Goal: Information Seeking & Learning: Learn about a topic

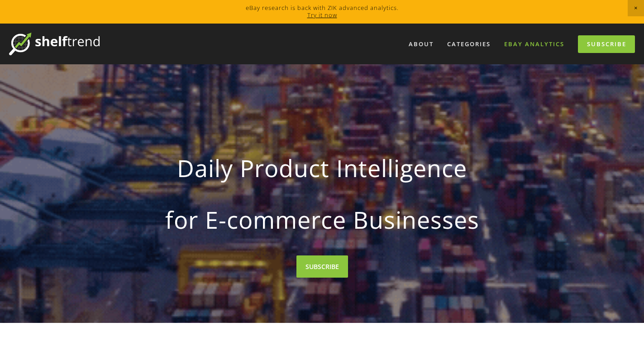
click at [526, 43] on link "eBay Analytics" at bounding box center [534, 44] width 72 height 15
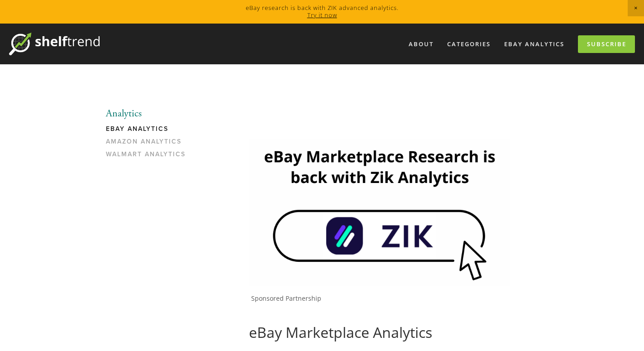
click at [400, 223] on img at bounding box center [380, 212] width 262 height 147
click at [138, 138] on link "Amazon Analytics" at bounding box center [149, 144] width 86 height 13
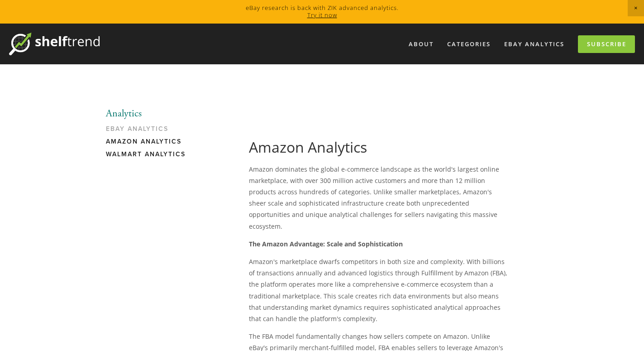
click at [151, 153] on link "Walmart Analytics" at bounding box center [149, 156] width 86 height 13
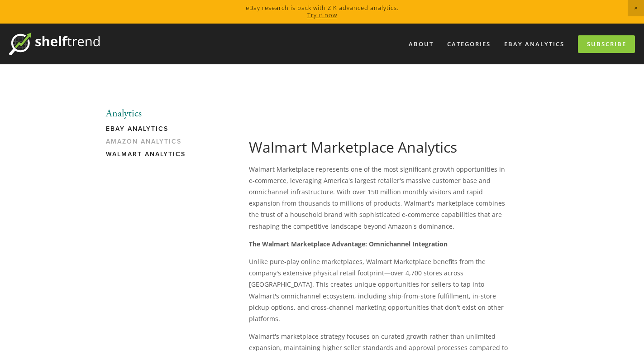
click at [133, 129] on link "eBay Analytics" at bounding box center [149, 131] width 86 height 13
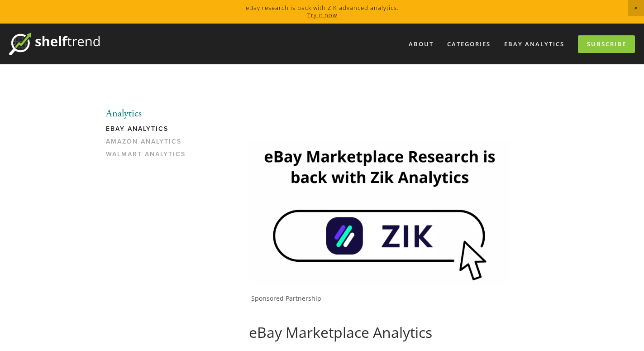
click at [399, 238] on img at bounding box center [380, 212] width 262 height 147
